Goal: Find specific page/section: Find specific page/section

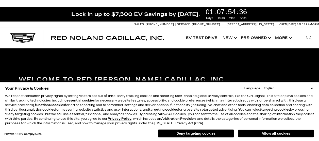
click at [200, 133] on button "Deny targeting cookies" at bounding box center [196, 133] width 76 height 8
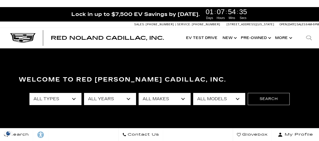
click at [159, 102] on select "All Makes Audi BMW Buick Cadillac Chevrolet Ford Honda Jeep Land Rover Lexus Me…" at bounding box center [164, 99] width 52 height 12
select select "Cadillac"
click at [138, 93] on select "All Makes Audi BMW Buick Cadillac Chevrolet Ford Honda Jeep Land Rover Lexus Me…" at bounding box center [164, 99] width 52 height 12
click at [206, 100] on select "All Models CT4 CT5 CT5-V Escalade Escalade ESV ESCALADE IQ ESCALADE IQL LYRIQ O…" at bounding box center [219, 99] width 52 height 12
select select "Escalade"
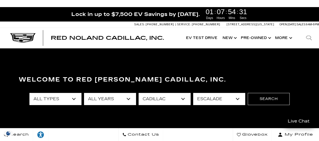
click at [193, 93] on select "All Models CT4 CT5 CT5-V Escalade Escalade ESV ESCALADE IQ ESCALADE IQL LYRIQ O…" at bounding box center [219, 99] width 52 height 12
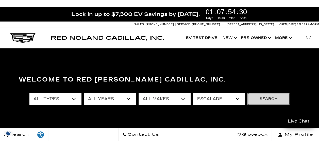
click at [271, 98] on button "Search" at bounding box center [268, 99] width 42 height 12
